Goal: Information Seeking & Learning: Learn about a topic

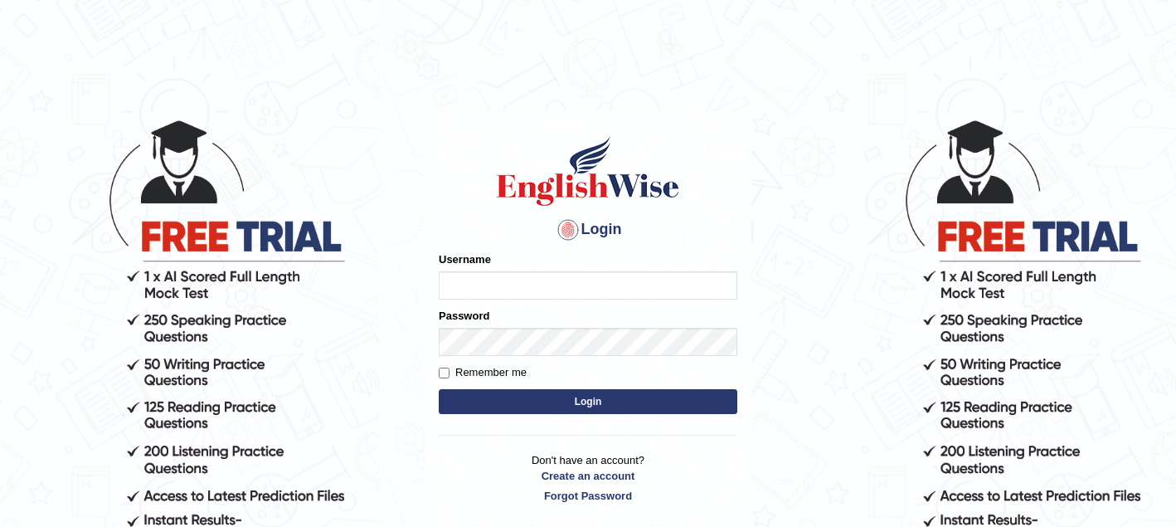
type input "sagesse_parramatta"
click at [572, 409] on button "Login" at bounding box center [588, 401] width 299 height 25
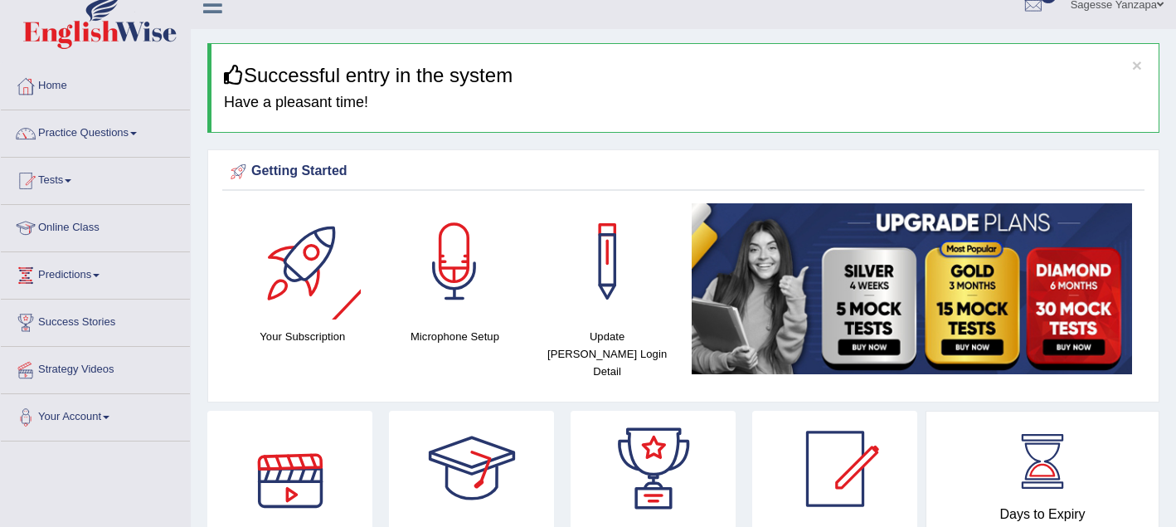
scroll to position [27, 0]
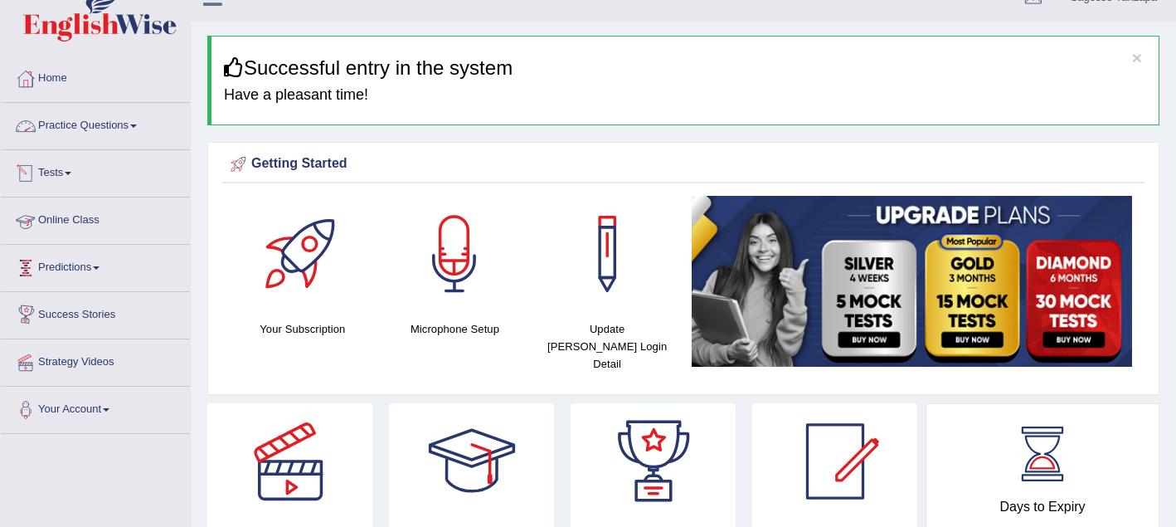
click at [135, 128] on link "Practice Questions" at bounding box center [95, 123] width 189 height 41
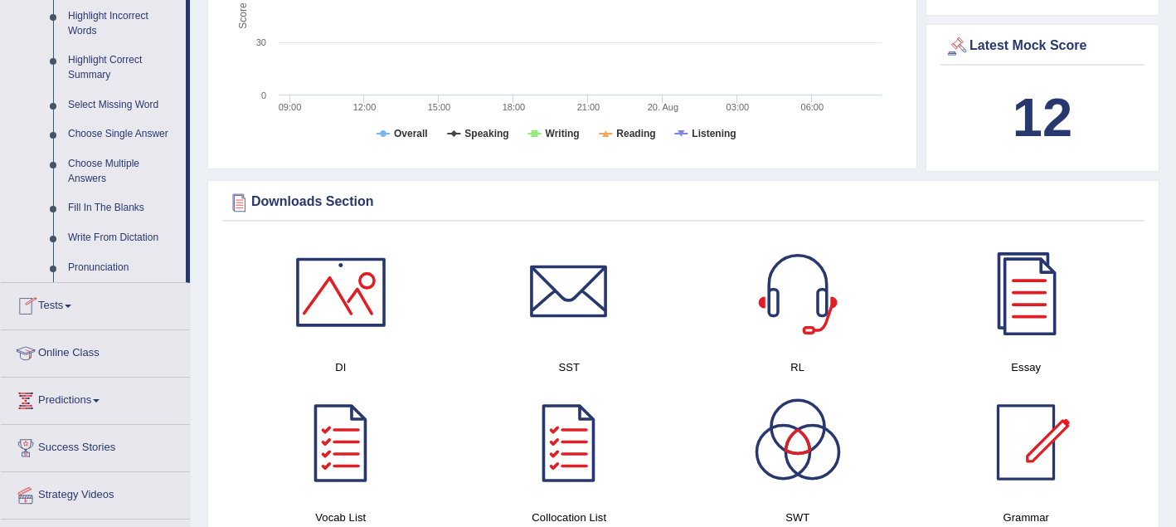
scroll to position [753, 0]
